Goal: Transaction & Acquisition: Purchase product/service

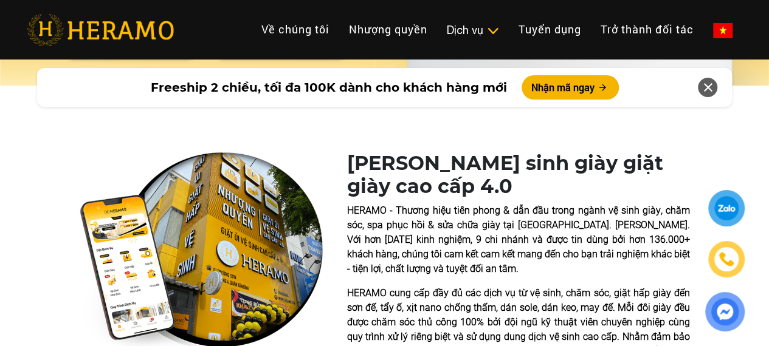
click at [710, 84] on icon at bounding box center [707, 88] width 15 height 22
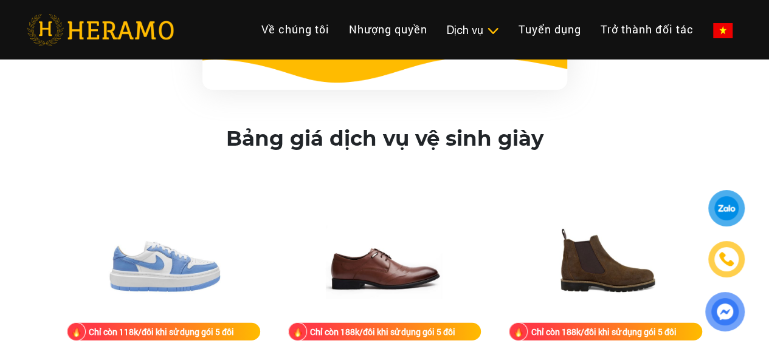
scroll to position [1641, 0]
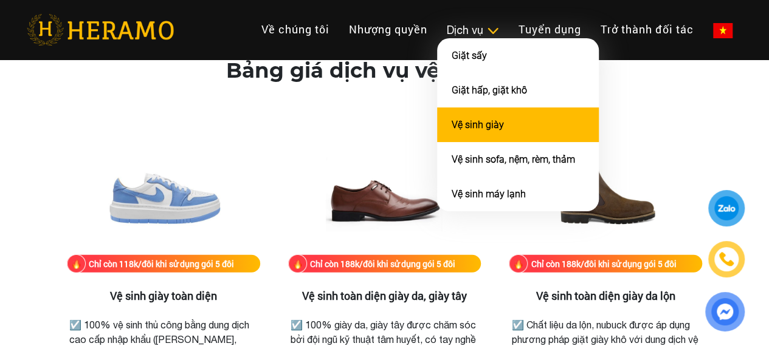
click at [437, 125] on li "Vệ sinh giày" at bounding box center [518, 125] width 162 height 35
click at [452, 129] on link "Vệ sinh giày" at bounding box center [478, 125] width 52 height 12
click at [452, 131] on link "Vệ sinh giày" at bounding box center [478, 125] width 52 height 12
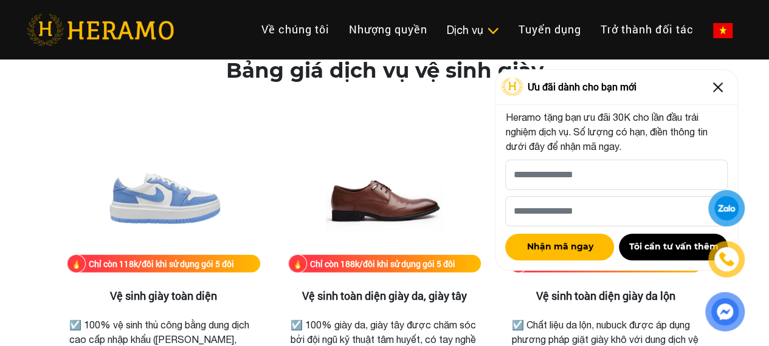
click at [713, 86] on img at bounding box center [717, 87] width 19 height 19
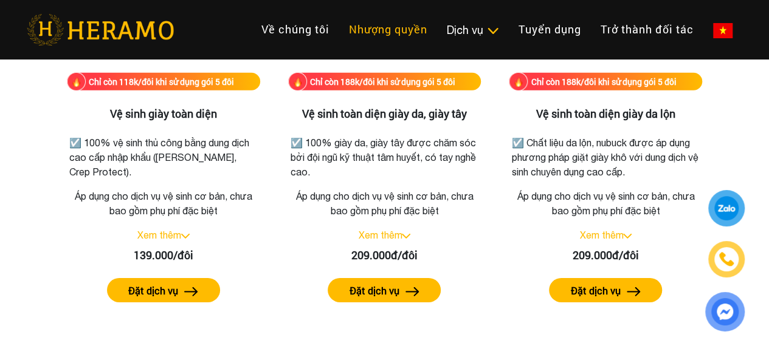
scroll to position [1822, 0]
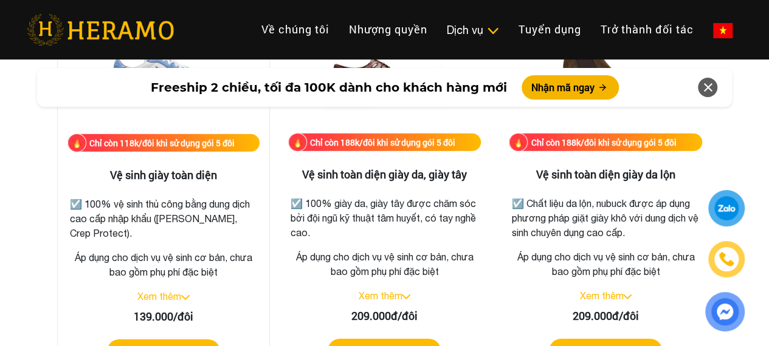
scroll to position [1823, 0]
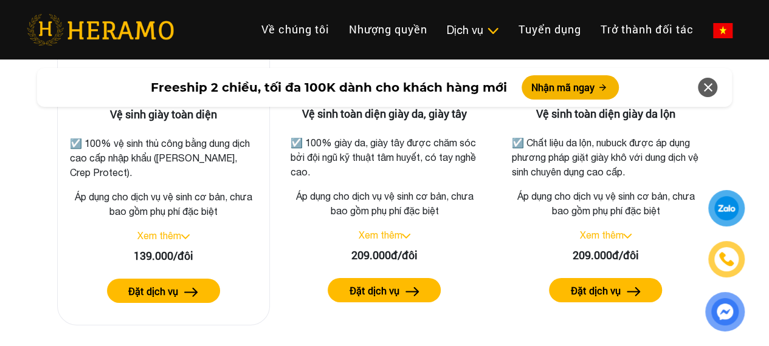
click at [162, 235] on link "Xem thêm" at bounding box center [159, 235] width 44 height 11
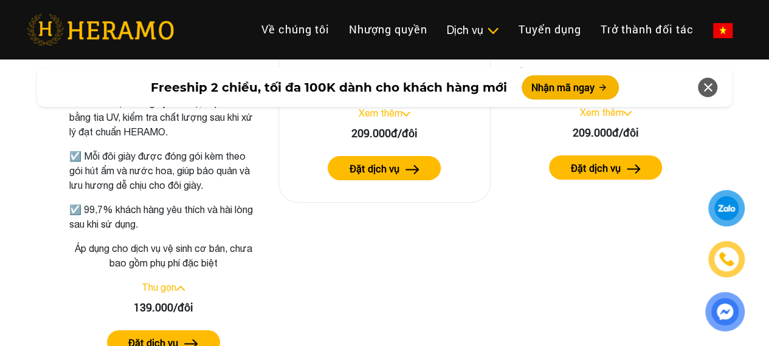
scroll to position [1884, 0]
